Goal: Information Seeking & Learning: Learn about a topic

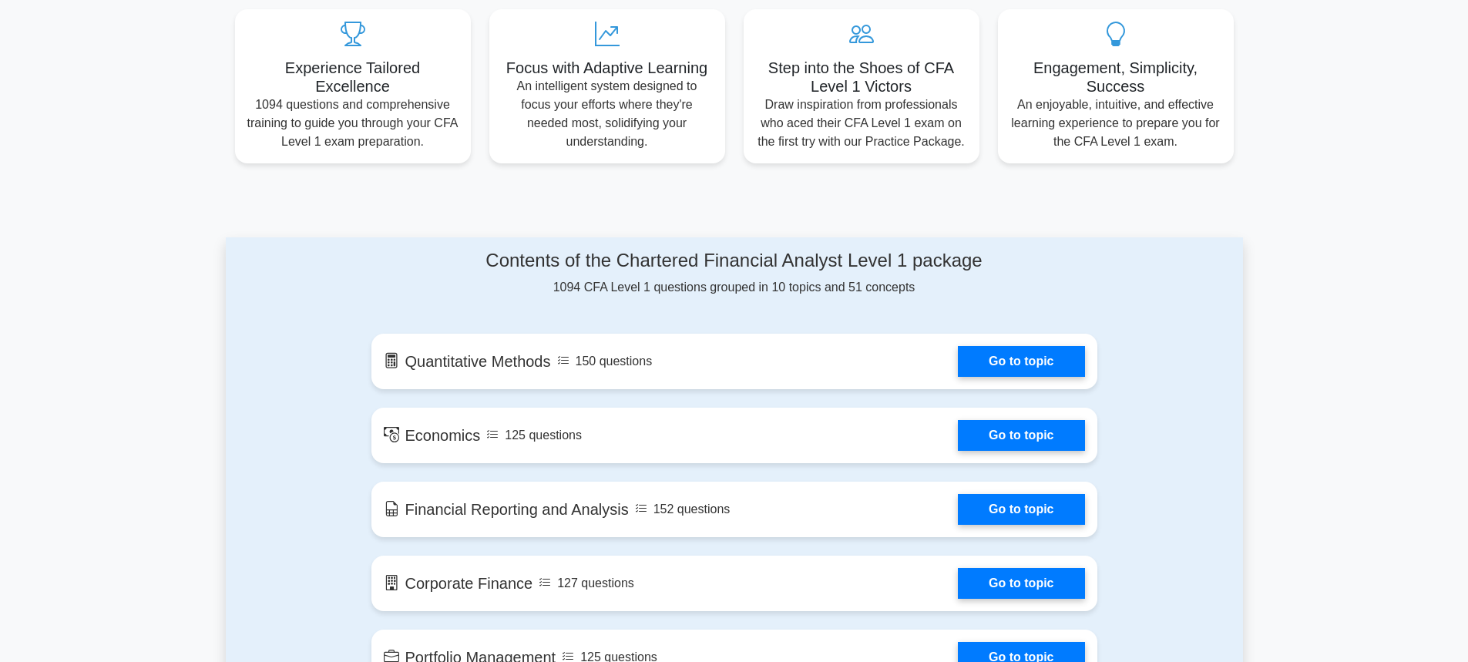
scroll to position [617, 0]
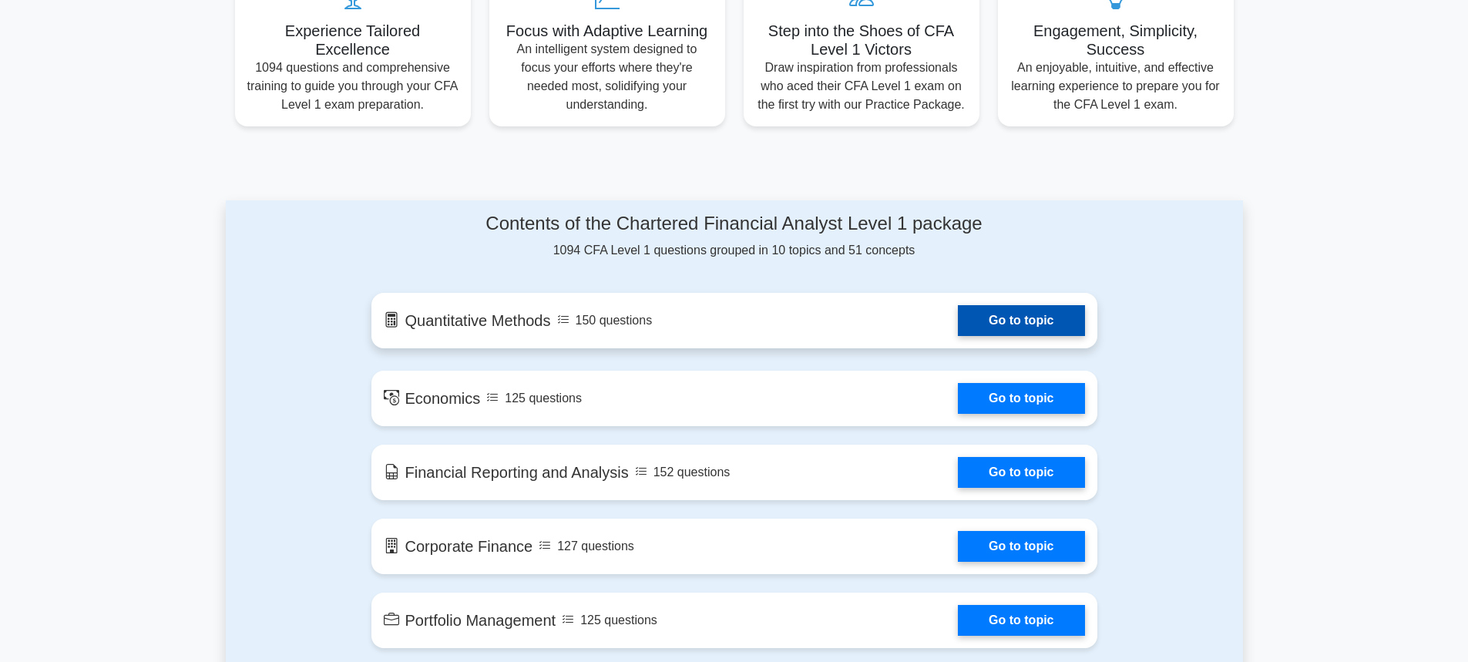
click at [1038, 329] on link "Go to topic" at bounding box center [1021, 320] width 126 height 31
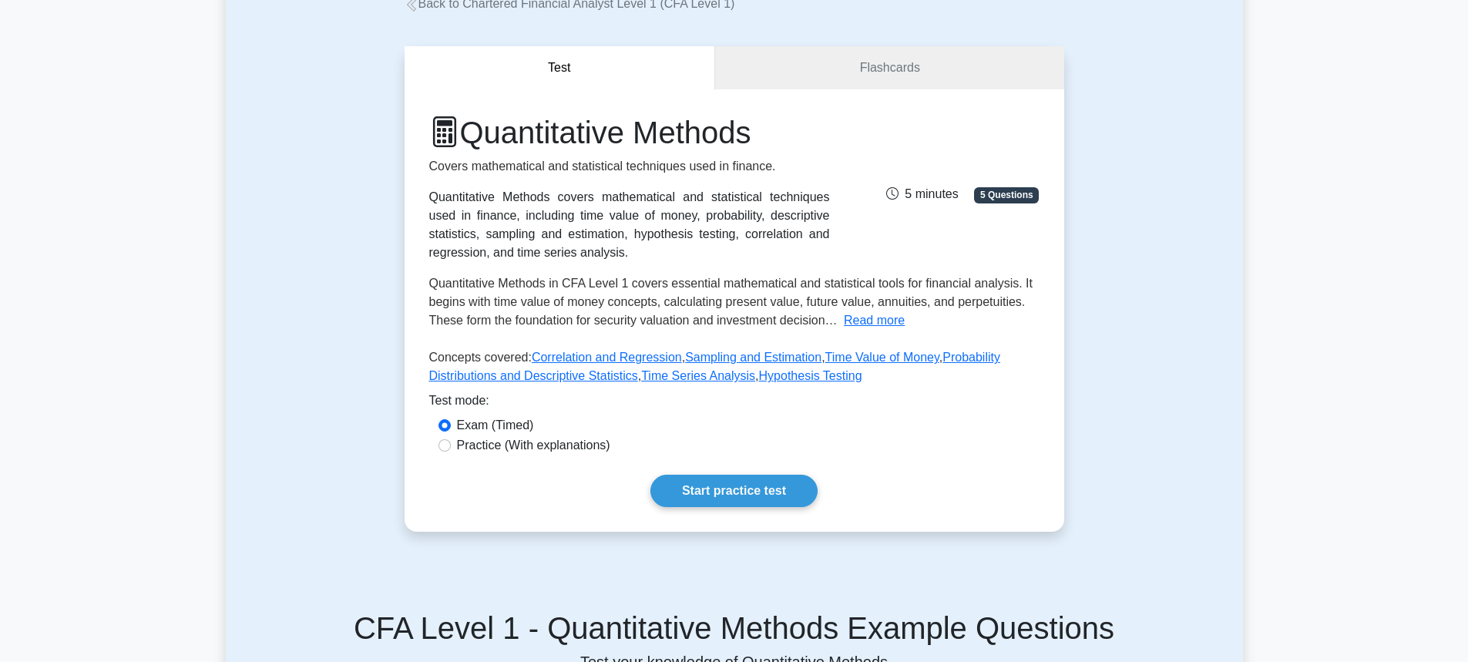
scroll to position [77, 0]
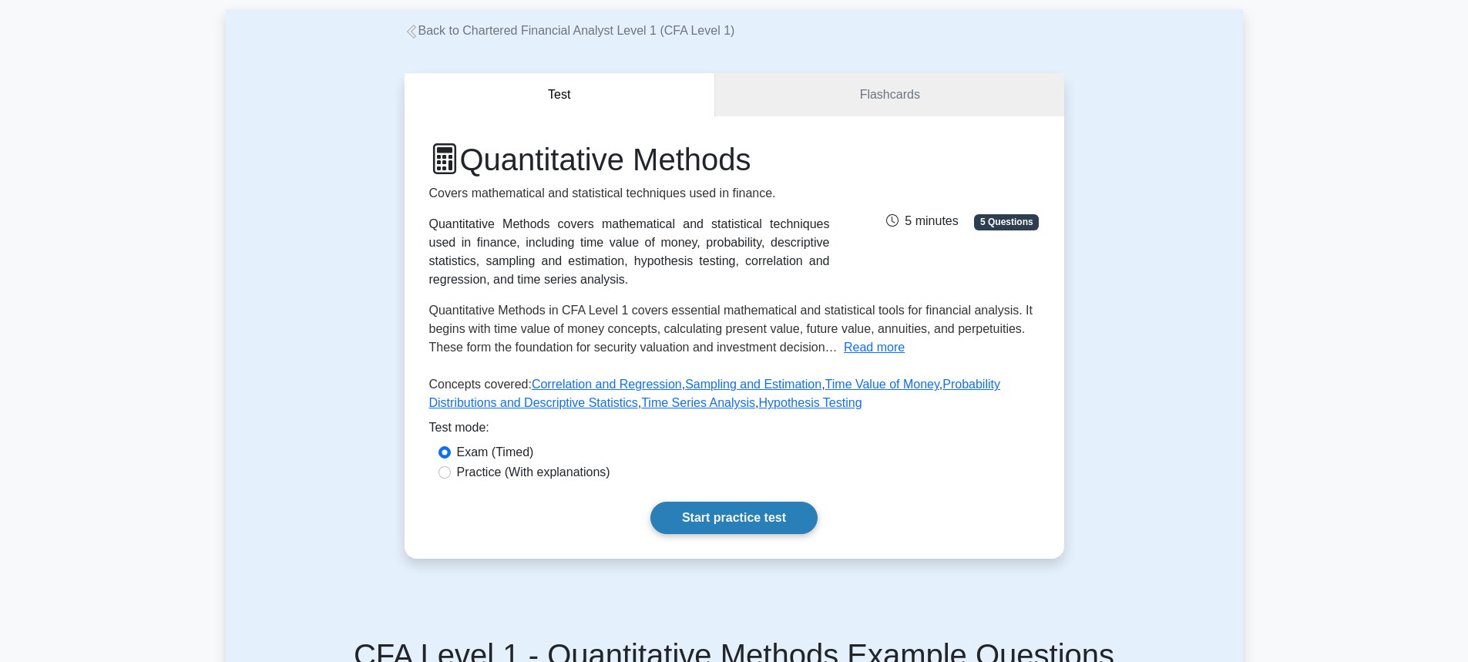
click at [710, 516] on link "Start practice test" at bounding box center [734, 518] width 167 height 32
click at [664, 517] on link "Start practice test" at bounding box center [734, 518] width 167 height 32
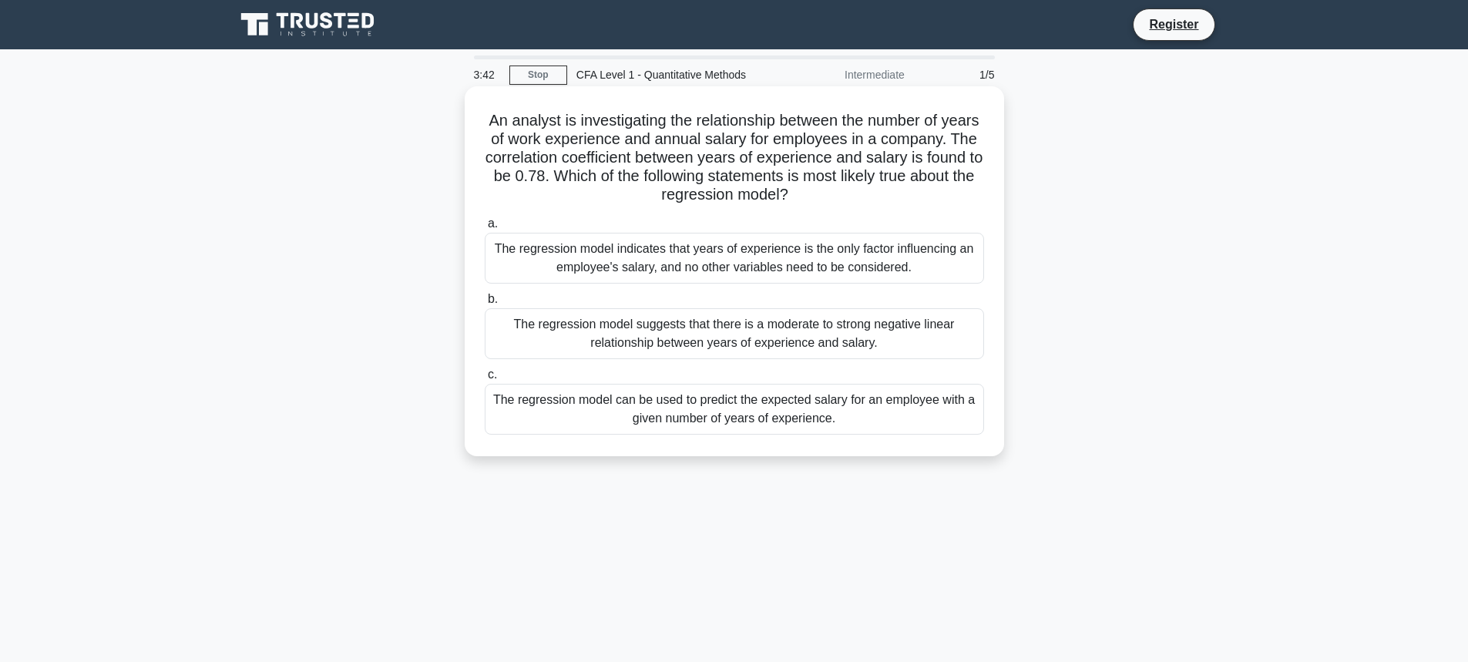
click at [902, 420] on div "The regression model can be used to predict the expected salary for an employee…" at bounding box center [735, 409] width 500 height 51
click at [485, 380] on input "c. The regression model can be used to predict the expected salary for an emplo…" at bounding box center [485, 375] width 0 height 10
